Goal: Task Accomplishment & Management: Use online tool/utility

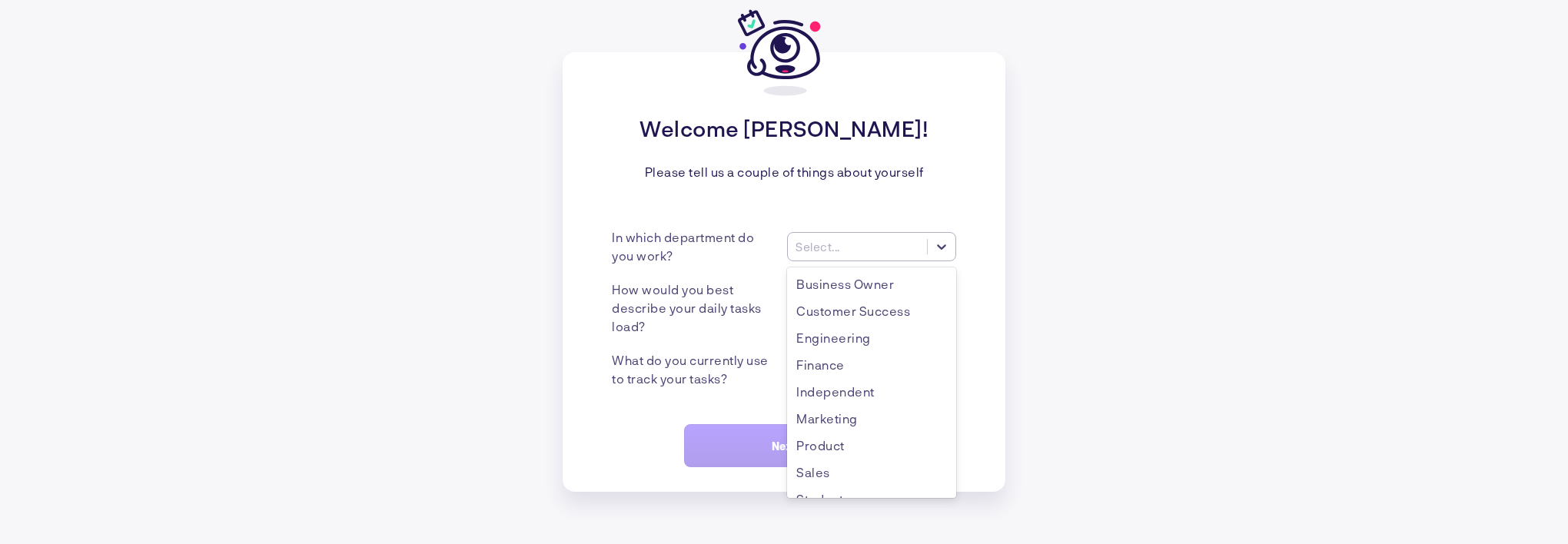
click at [827, 248] on div "Select..." at bounding box center [817, 246] width 44 height 14
click at [837, 397] on div "Independent" at bounding box center [871, 391] width 169 height 26
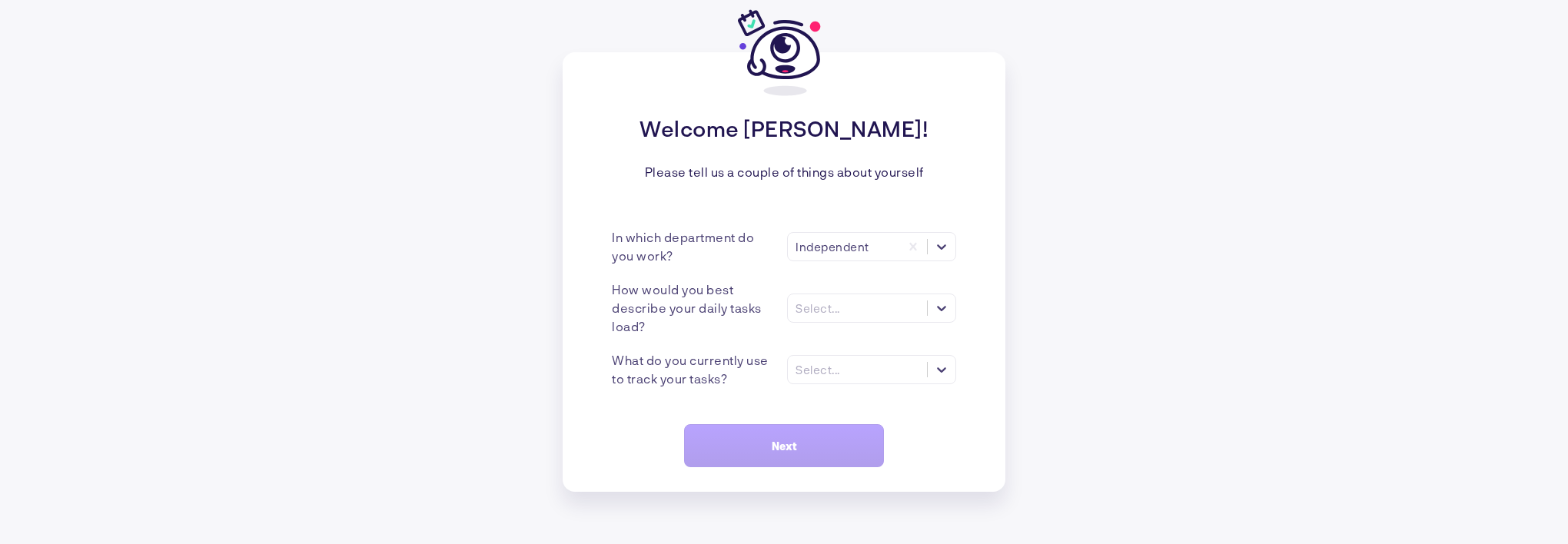
click at [827, 285] on div "How would you best describe your daily tasks load? Select..." at bounding box center [784, 308] width 345 height 56
click at [821, 313] on div "Select..." at bounding box center [817, 308] width 44 height 14
click at [826, 344] on div "Many tasks (>5)" at bounding box center [871, 345] width 169 height 26
click at [814, 378] on div "Select..." at bounding box center [871, 369] width 169 height 29
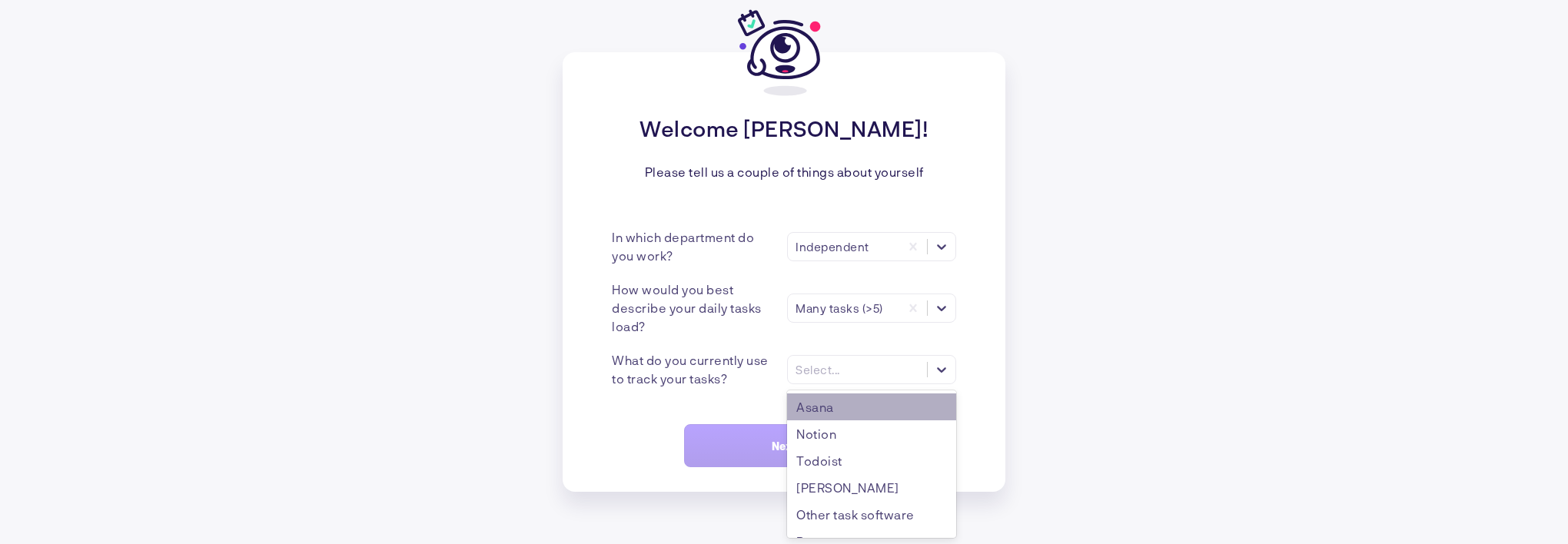
click at [818, 412] on div "Asana" at bounding box center [871, 406] width 169 height 26
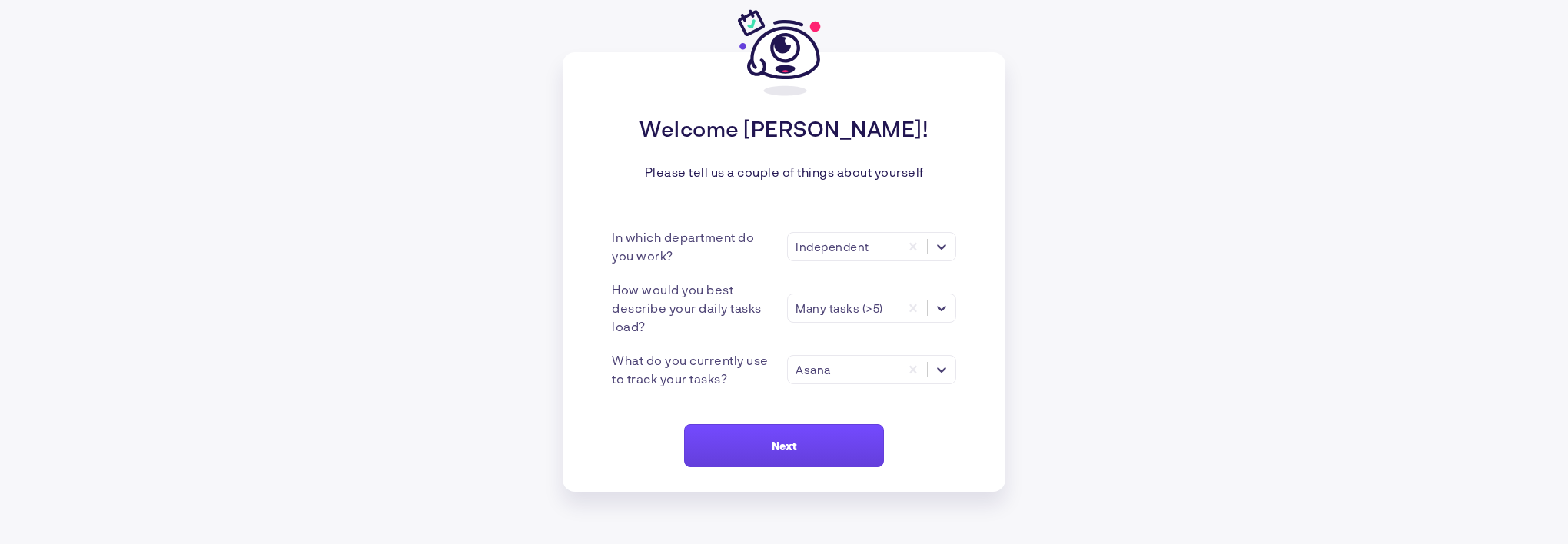
click at [747, 435] on button "Next" at bounding box center [784, 445] width 200 height 43
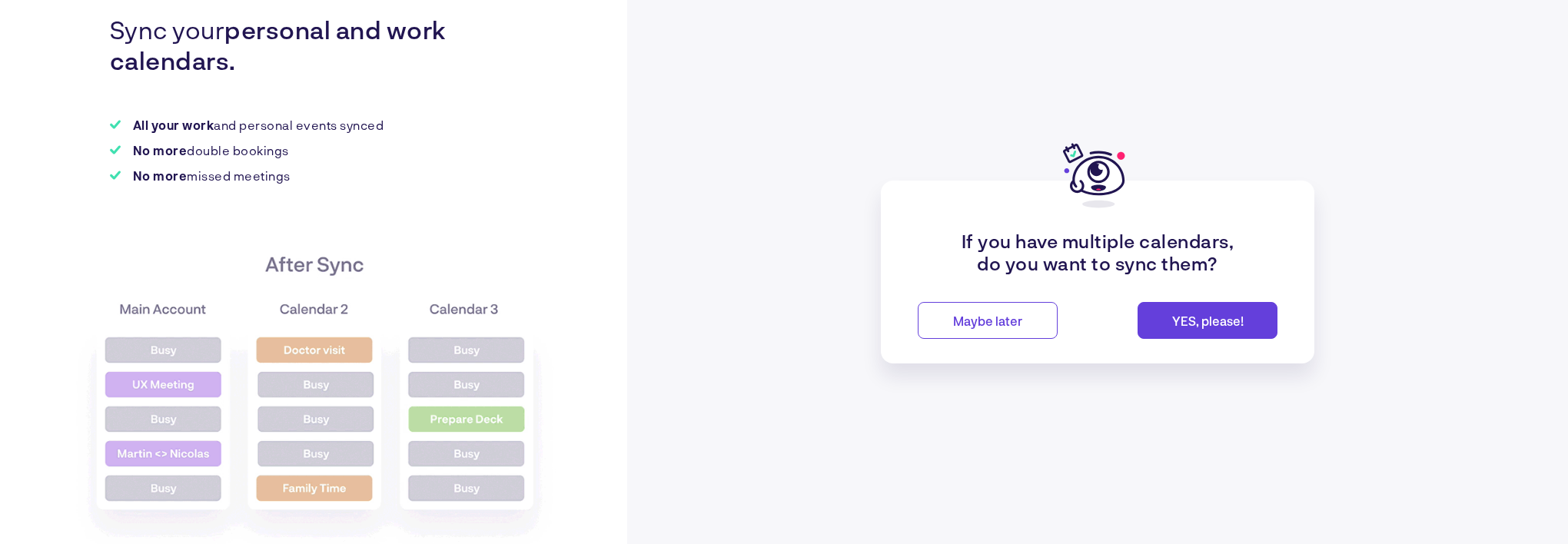
click at [1146, 304] on button "YES, please!" at bounding box center [1208, 321] width 140 height 37
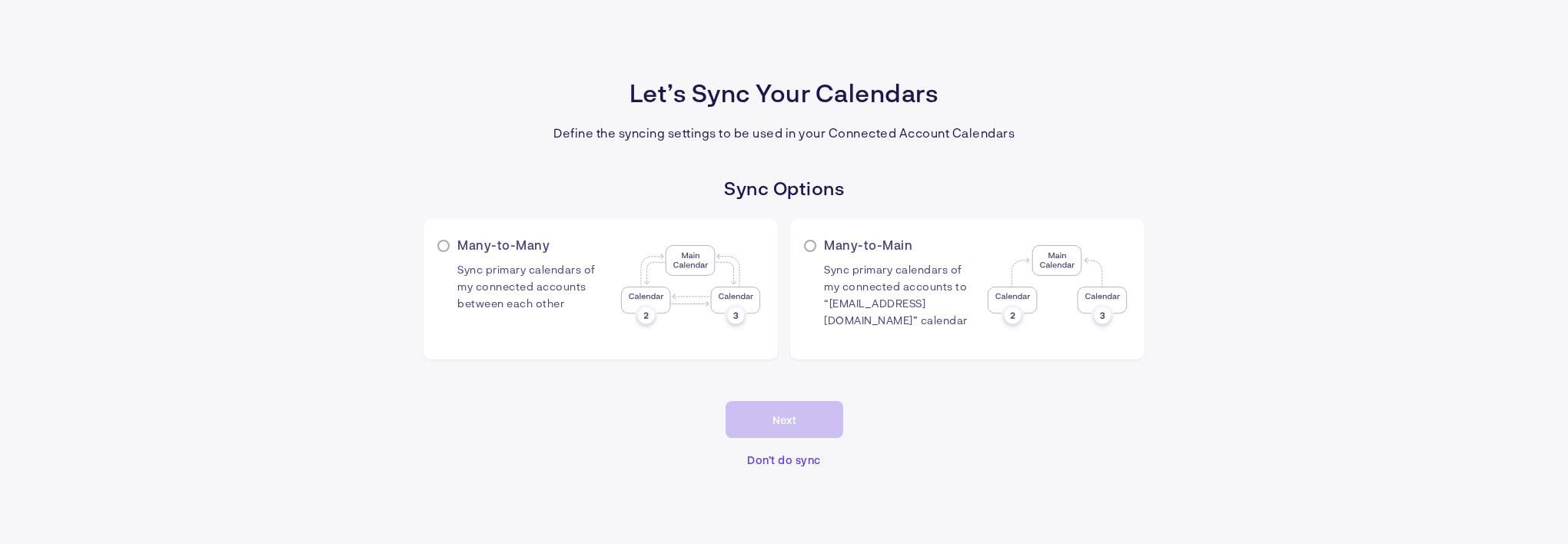
click at [985, 364] on div "Many-to-Many Sync primary calendars of my connected accounts between each other…" at bounding box center [784, 301] width 721 height 165
click at [931, 322] on span "Sync primary calendars of my connected accounts to “[EMAIL_ADDRESS][DOMAIN_NAME…" at bounding box center [899, 296] width 151 height 89
radio input "true"
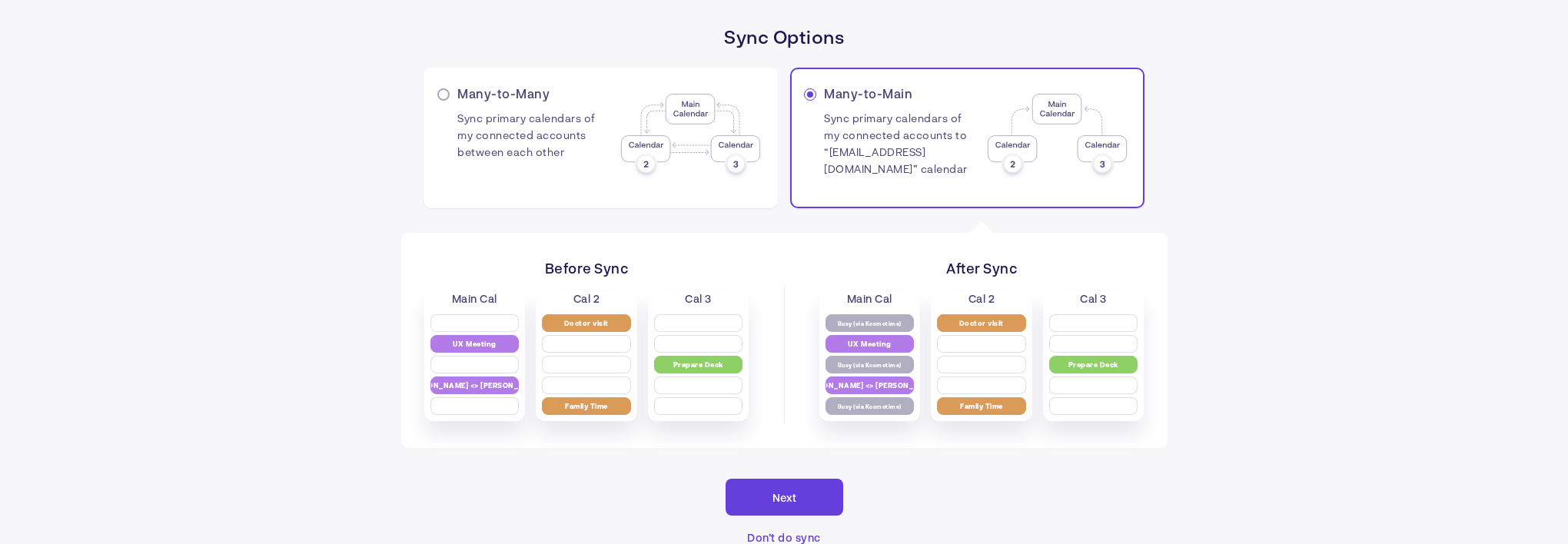
scroll to position [74, 0]
click at [760, 498] on button "Next" at bounding box center [784, 497] width 117 height 37
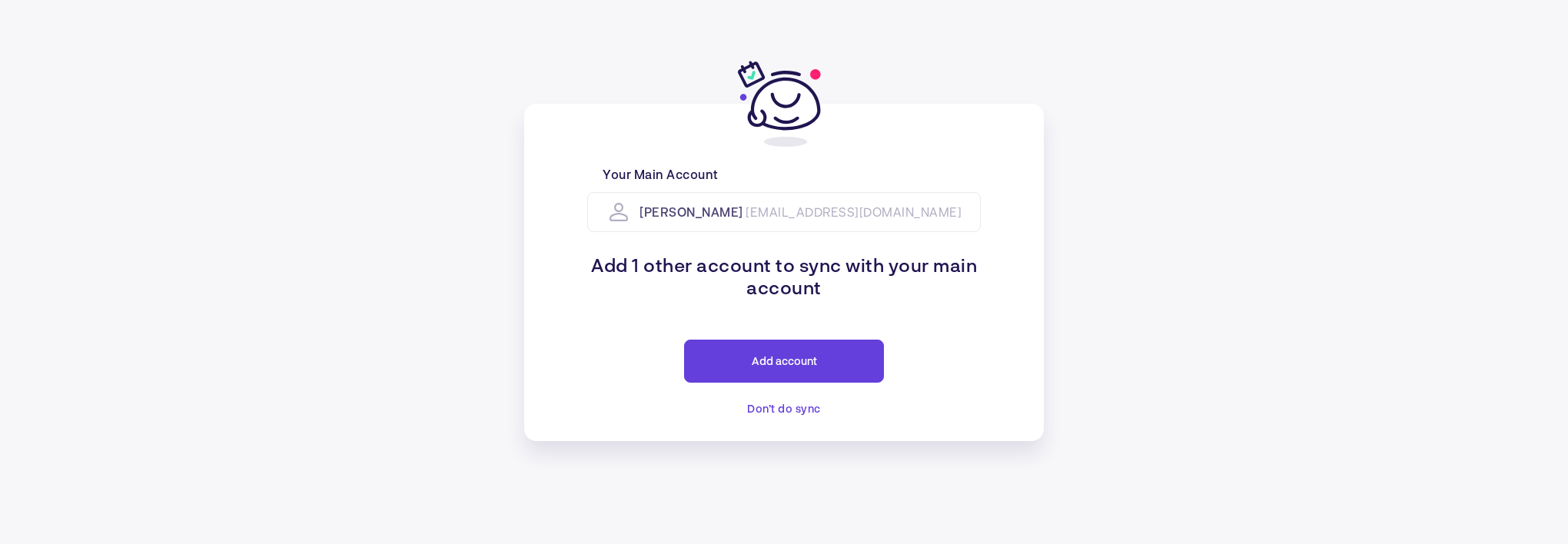
click at [802, 359] on span "Add account" at bounding box center [784, 360] width 65 height 13
click at [999, 379] on div "Your Main Account [PERSON_NAME] [EMAIL_ADDRESS][DOMAIN_NAME] Add 1 other accoun…" at bounding box center [784, 272] width 519 height 337
click at [771, 409] on span "Don’t do sync" at bounding box center [784, 408] width 74 height 13
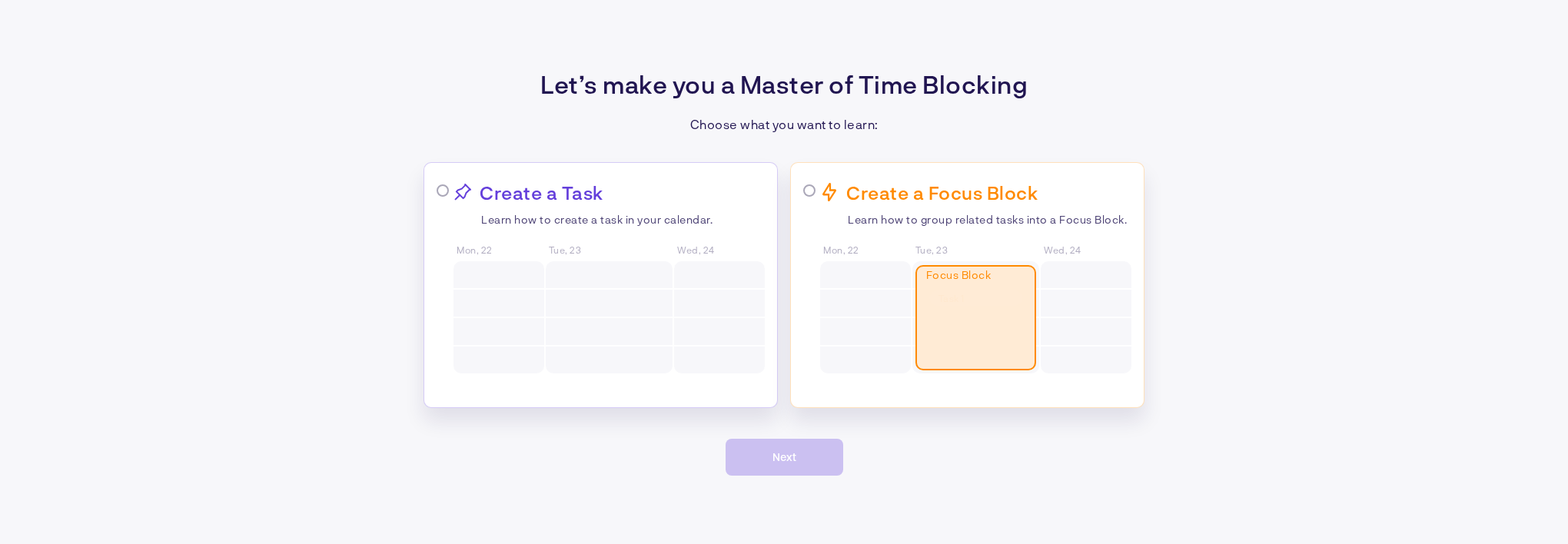
click at [799, 180] on div "Create a Focus Block Learn how to group related tasks into a Focus Block. Mon, …" at bounding box center [966, 285] width 354 height 246
radio input "true"
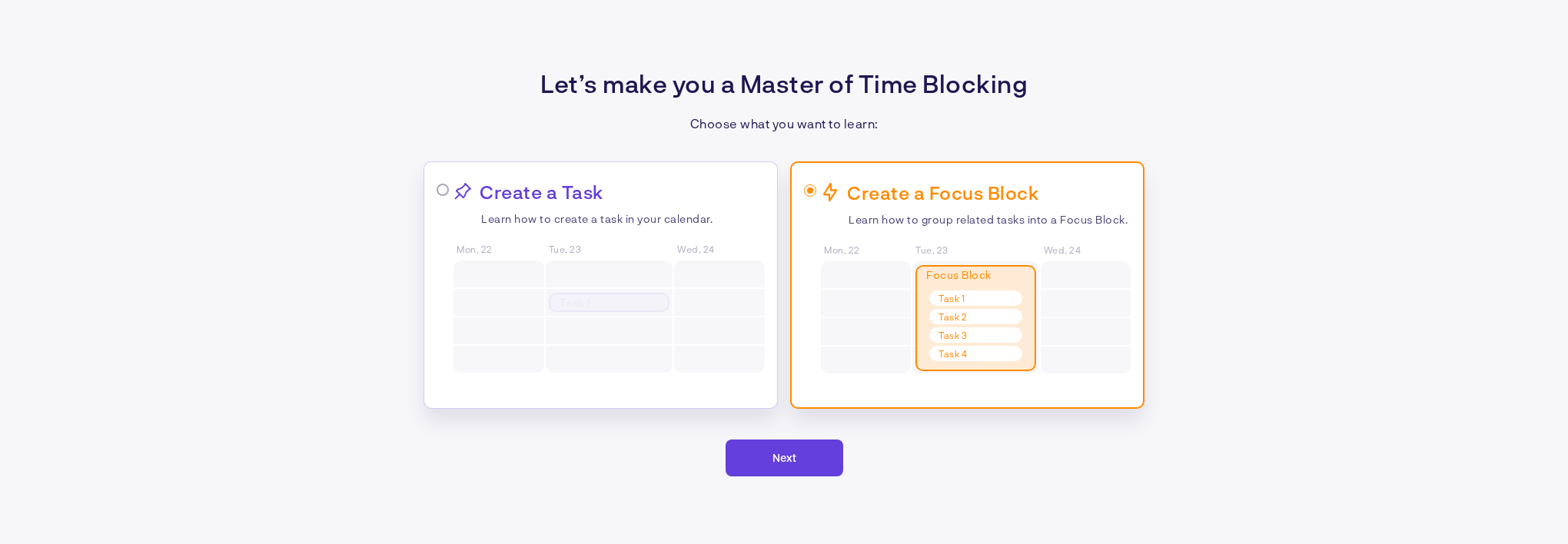
click at [453, 221] on div "Create a Task Learn how to create a task in your calendar. Mon, 22 Tue, 23 Task…" at bounding box center [609, 277] width 311 height 195
radio input "true"
radio input "false"
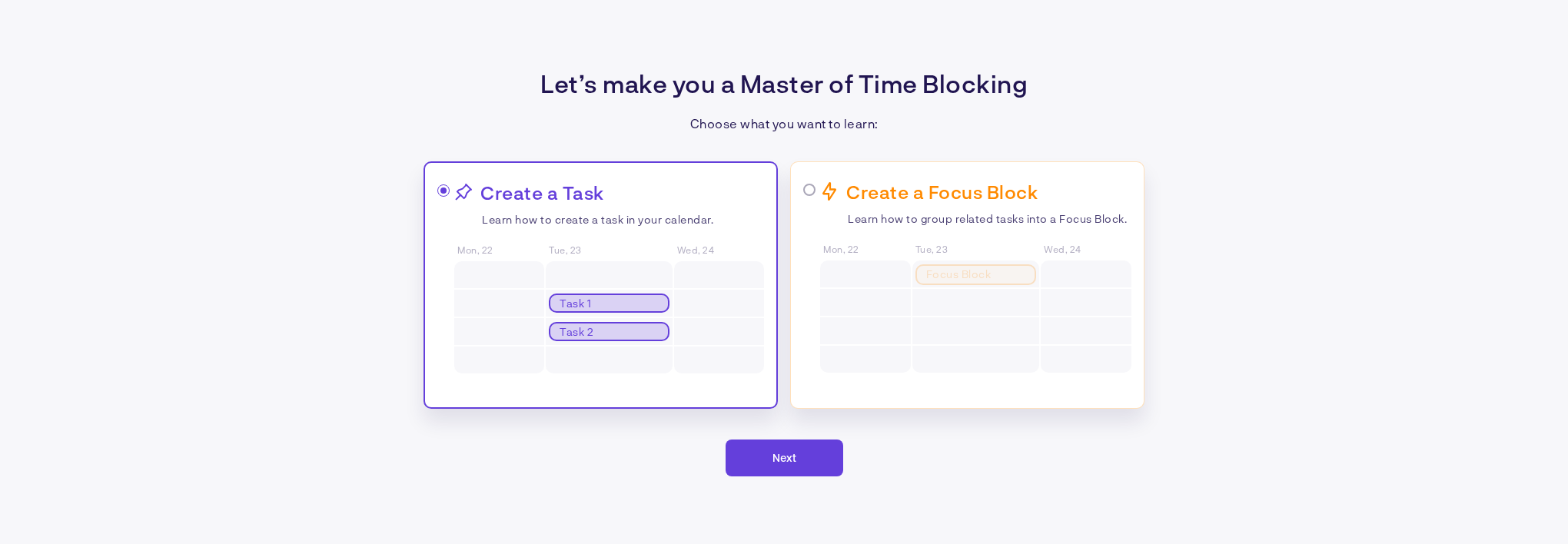
click at [913, 327] on div "Focus Block Task 1 Task 2 Task 3 Task 4" at bounding box center [976, 317] width 127 height 114
radio input "false"
radio input "true"
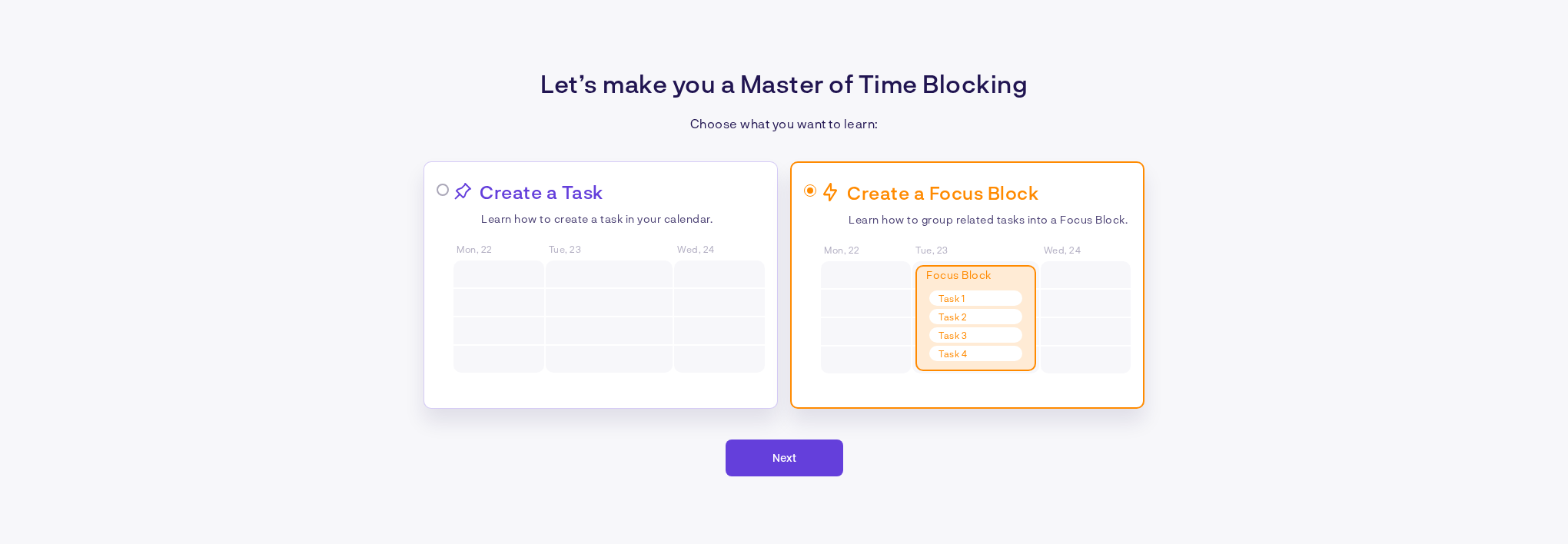
click at [786, 470] on button "Next" at bounding box center [784, 458] width 117 height 37
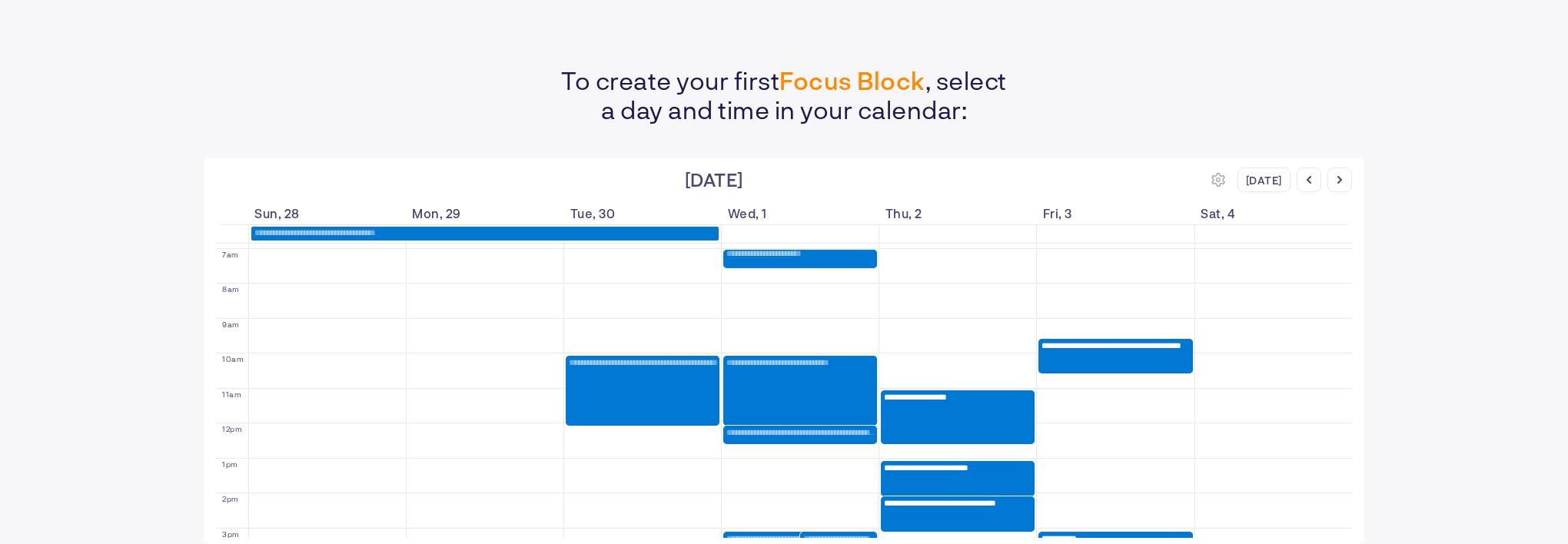
scroll to position [339, 0]
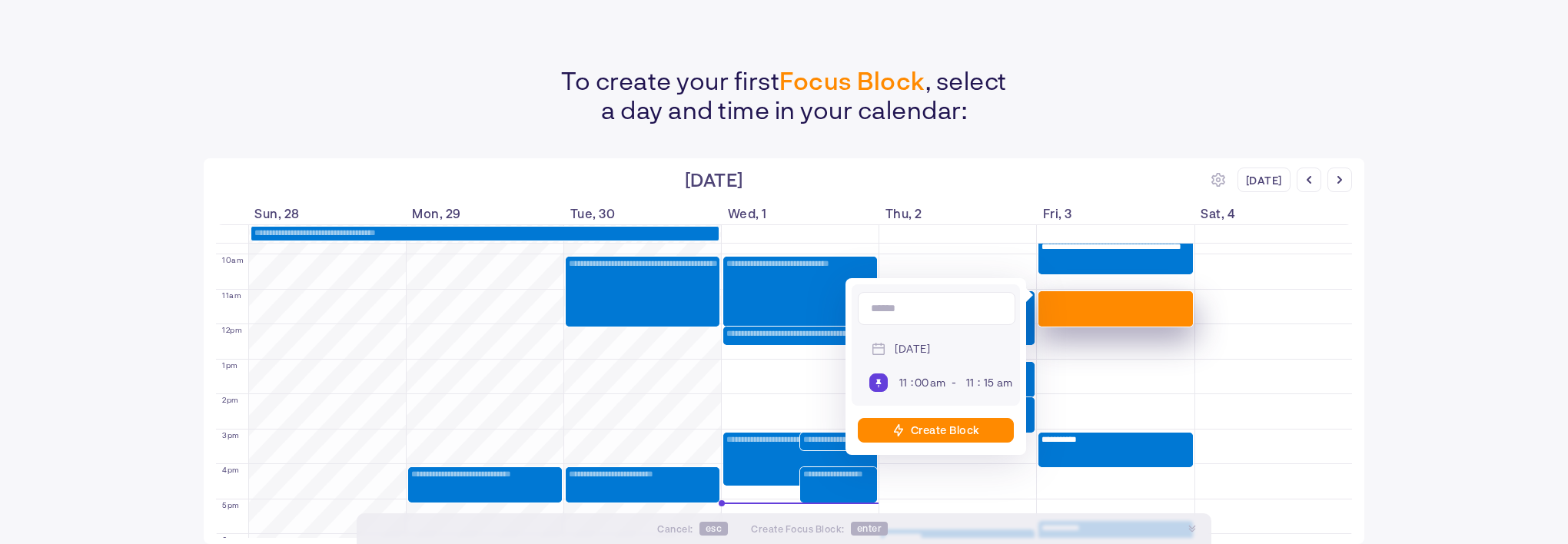
drag, startPoint x: 1076, startPoint y: 300, endPoint x: 1076, endPoint y: 323, distance: 23.0
click at [1076, 323] on div "**********" at bounding box center [1115, 325] width 156 height 842
type input "12"
type input "00"
type input "pm"
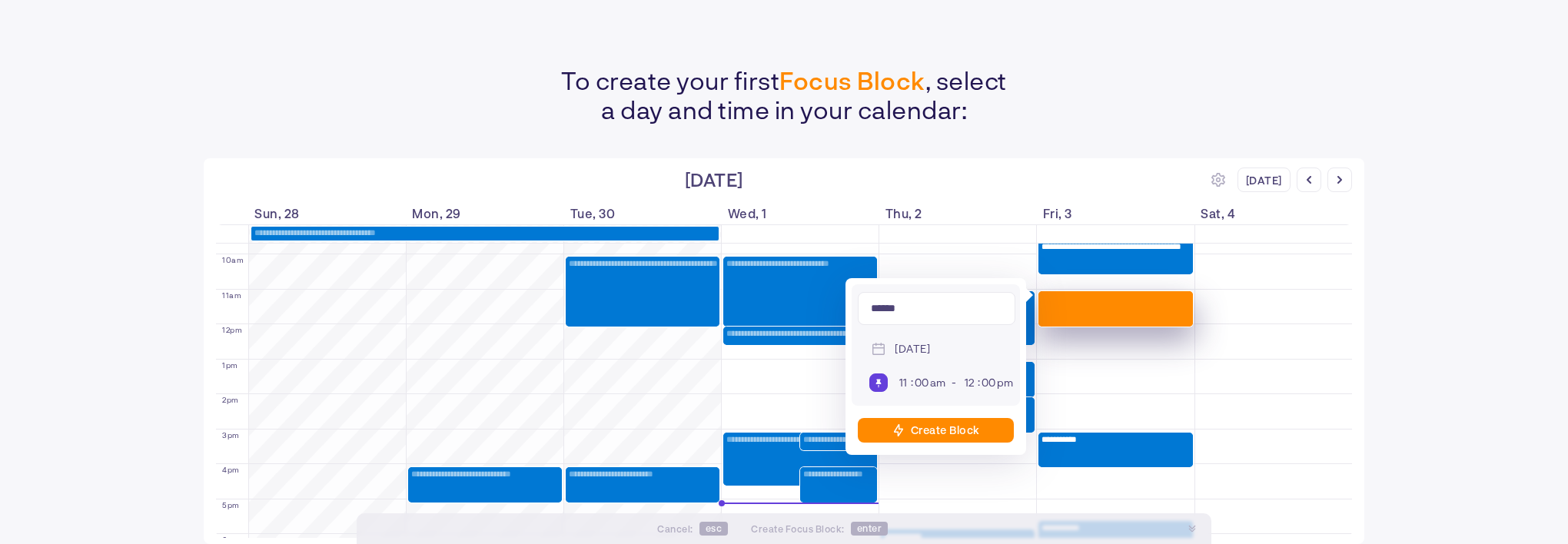
type input "******"
click at [935, 428] on div "Create Block" at bounding box center [945, 429] width 69 height 13
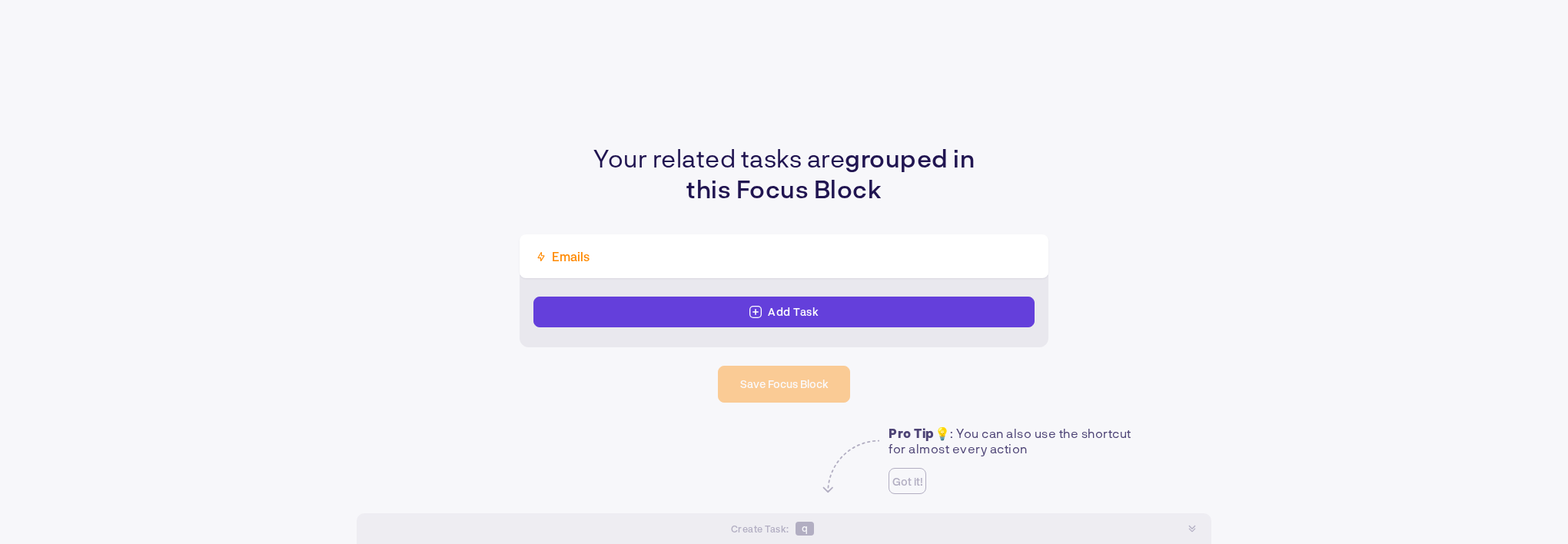
click at [715, 321] on div "Add Task" at bounding box center [784, 312] width 501 height 31
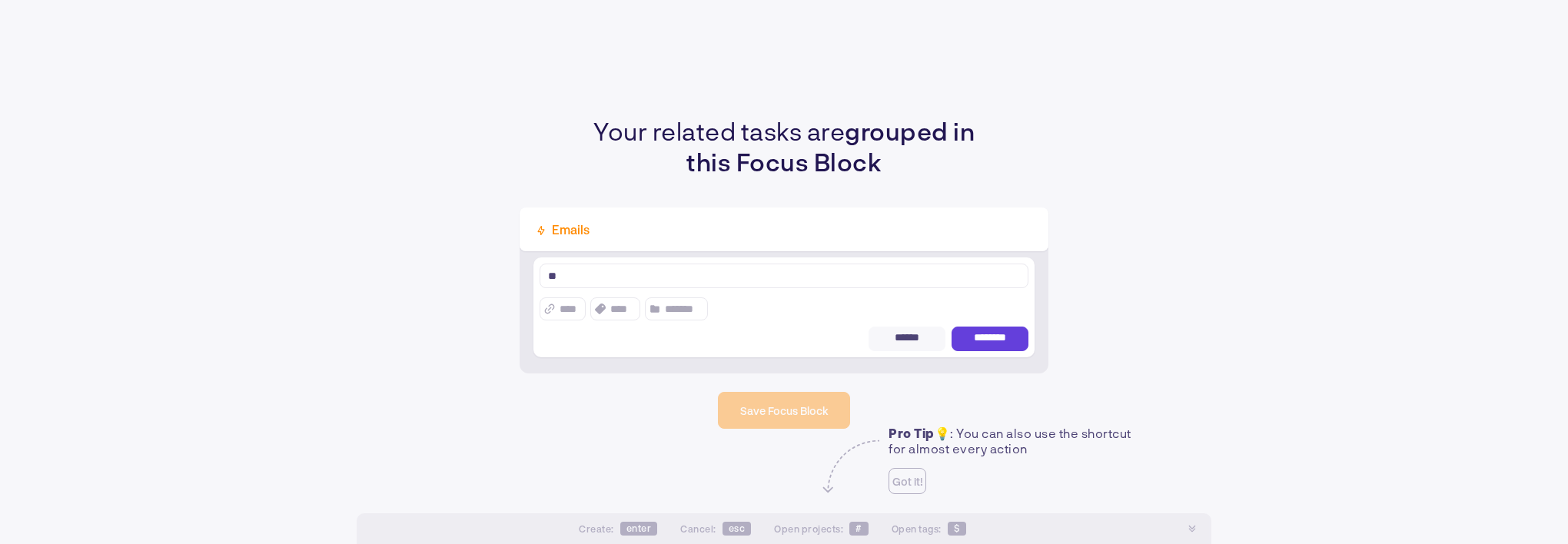
type textarea "*"
type textarea "*****"
click at [987, 337] on span "********" at bounding box center [989, 339] width 44 height 14
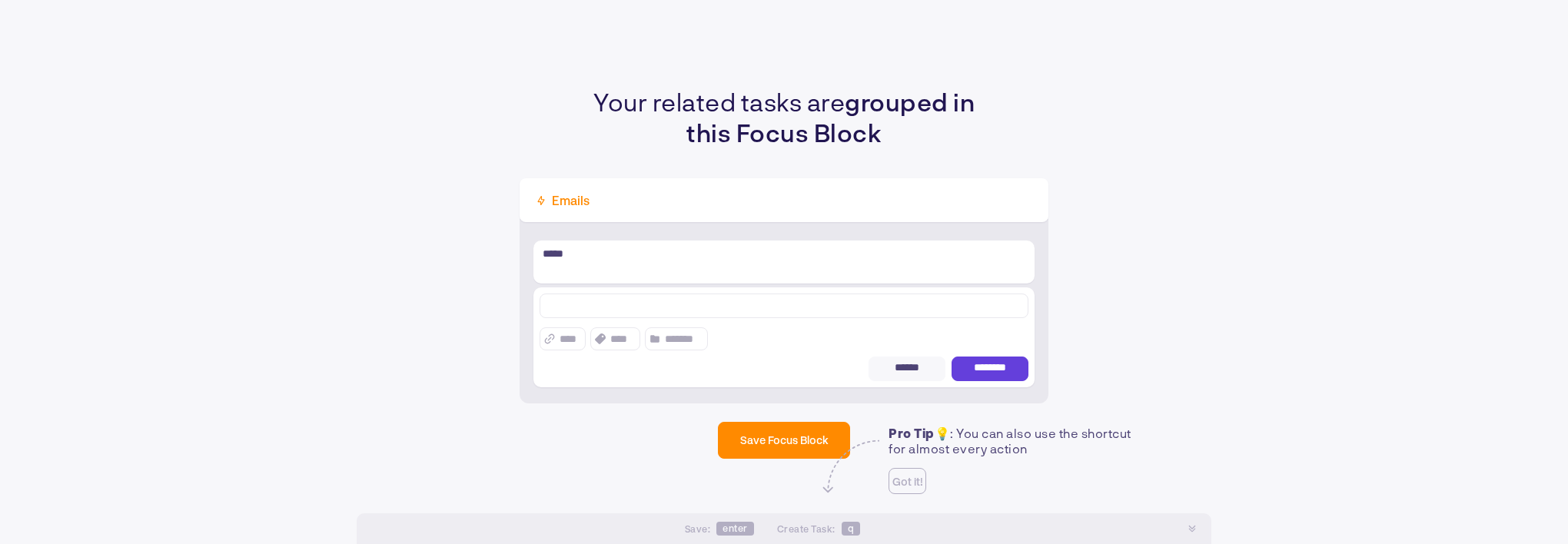
click at [812, 426] on button "Save Focus Block" at bounding box center [784, 441] width 133 height 37
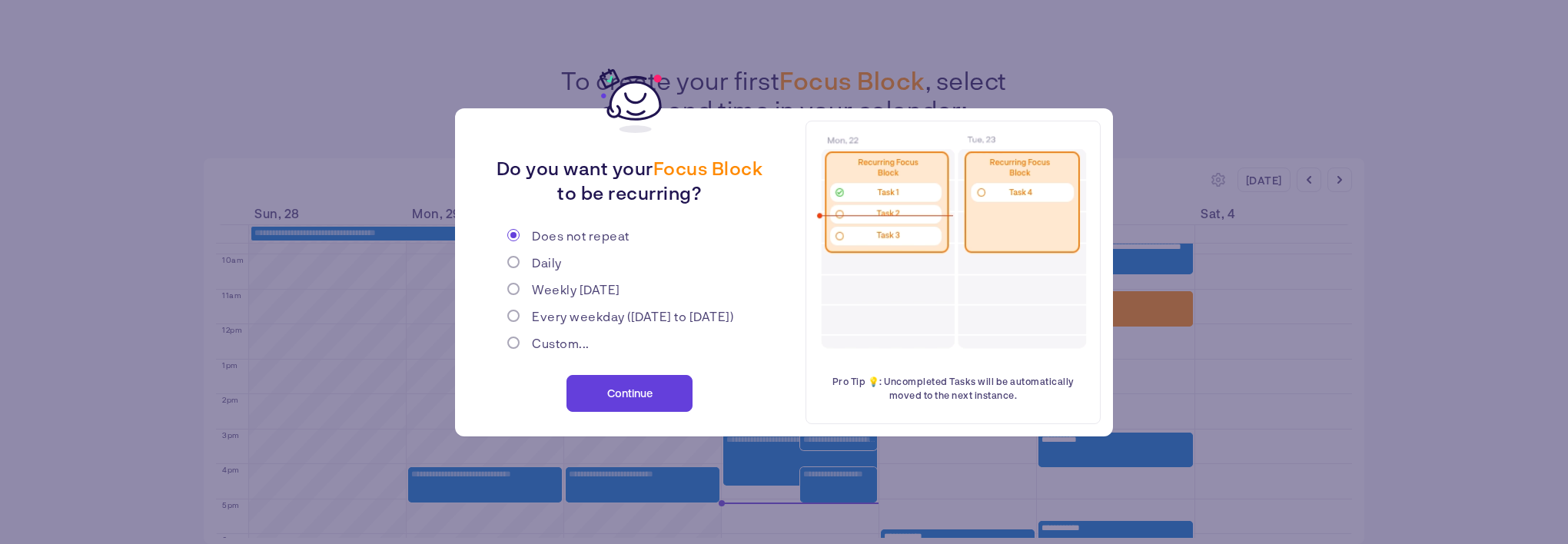
click at [611, 387] on span "Continue" at bounding box center [629, 393] width 45 height 13
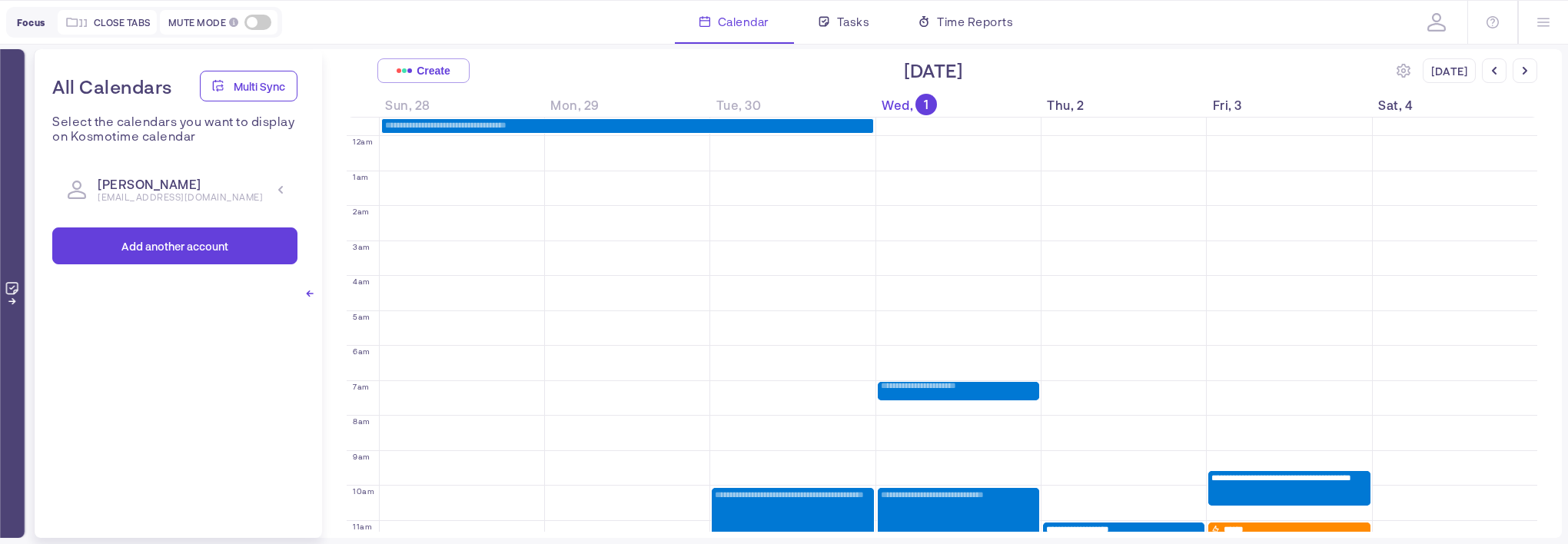
scroll to position [177, 0]
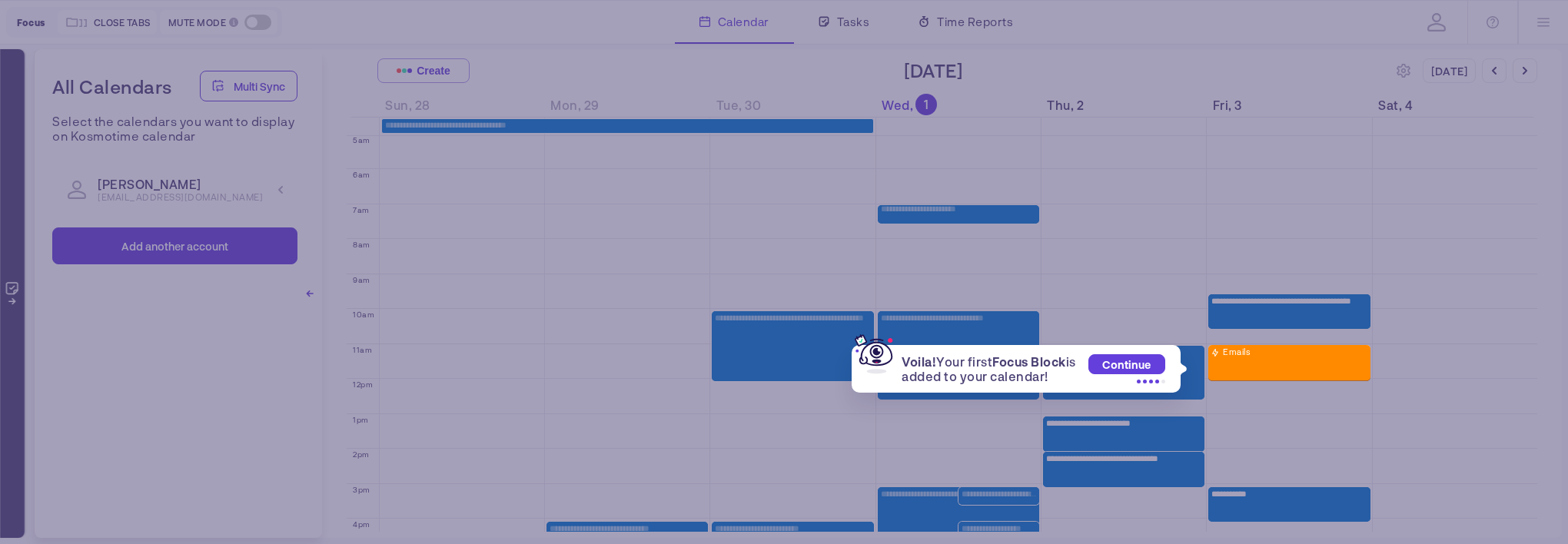
click at [236, 320] on div "Voila! Your first Focus Block is added to your calendar! Continue Emails" at bounding box center [784, 272] width 1568 height 544
click at [1150, 369] on span "Continue" at bounding box center [1125, 364] width 49 height 13
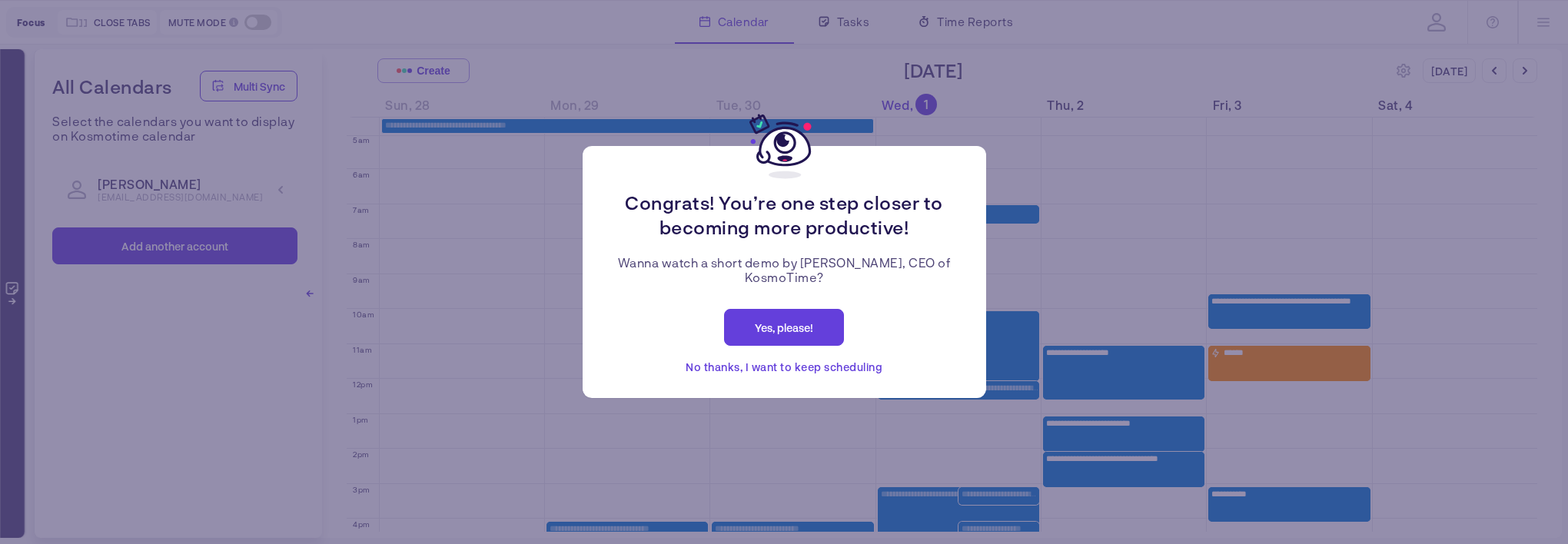
click at [761, 331] on span "Yes, please!" at bounding box center [784, 328] width 58 height 13
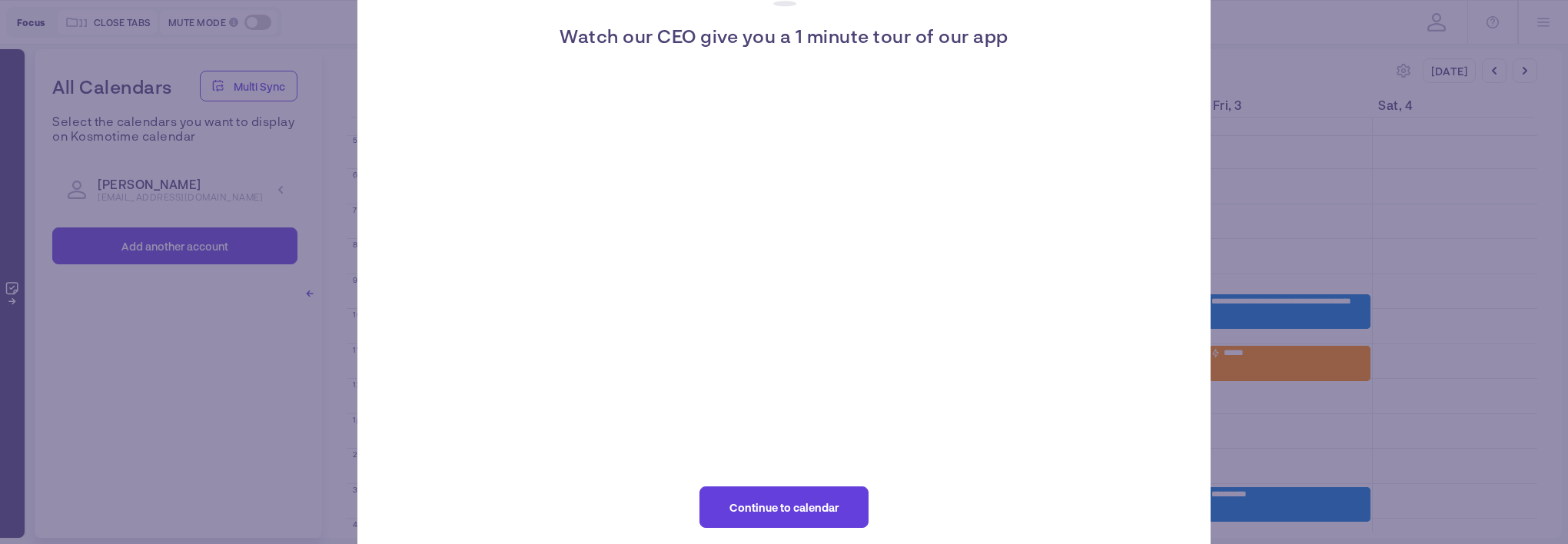
click at [821, 510] on span "Continue to calendar" at bounding box center [784, 507] width 110 height 13
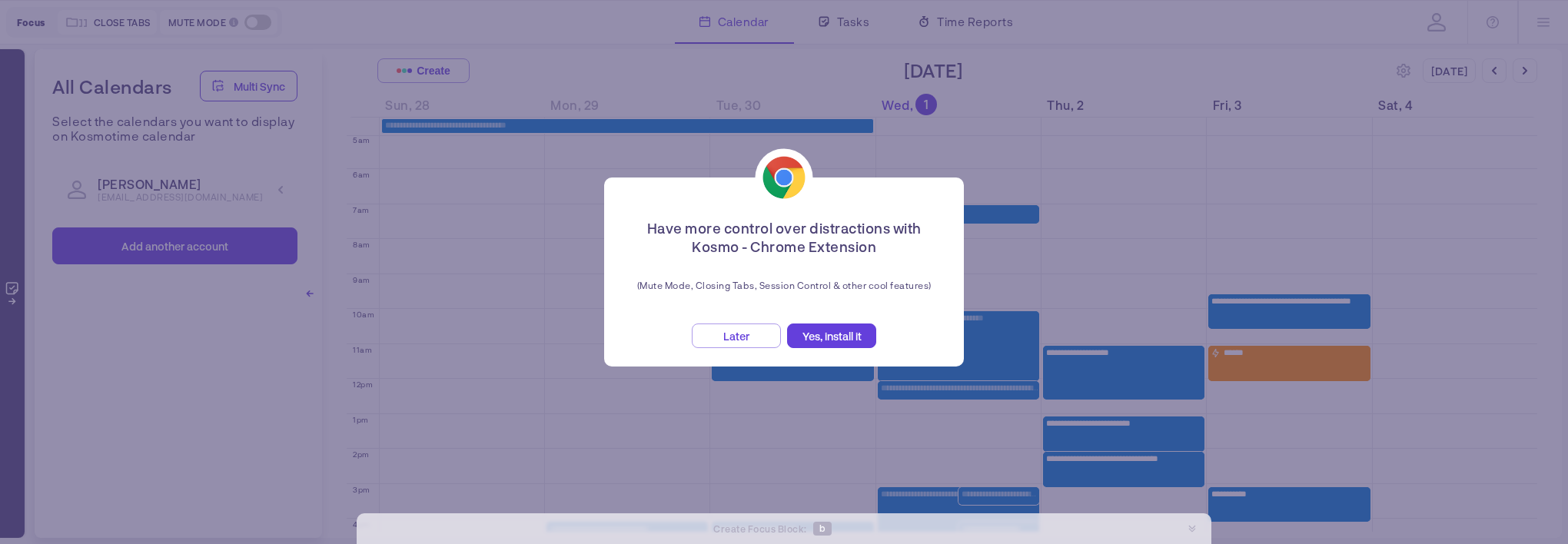
click at [756, 335] on button "Later" at bounding box center [736, 336] width 89 height 25
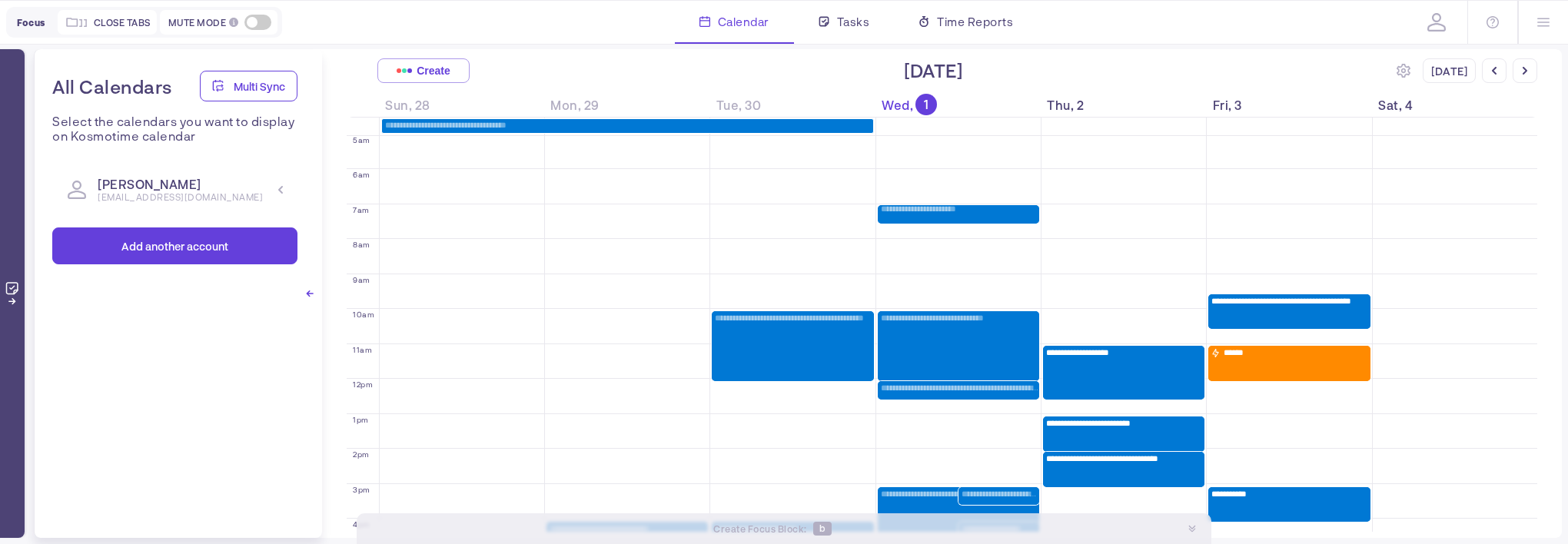
click at [1430, 19] on icon at bounding box center [1435, 22] width 19 height 19
